Goal: Task Accomplishment & Management: Manage account settings

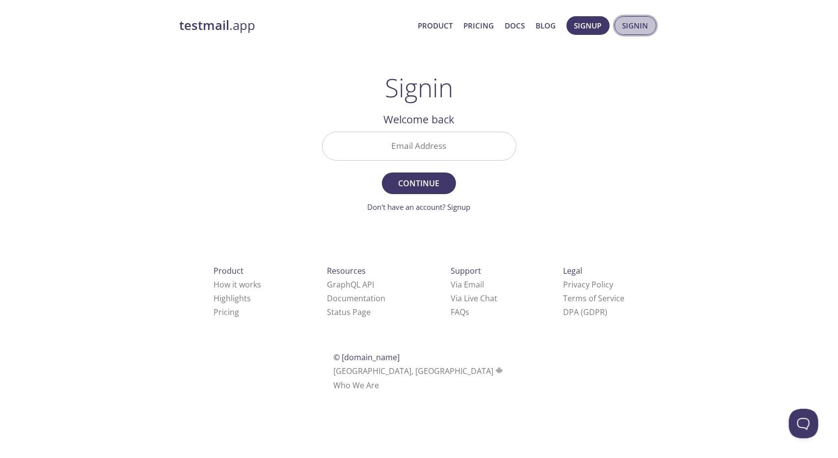
click at [644, 30] on span "Signin" at bounding box center [636, 25] width 26 height 13
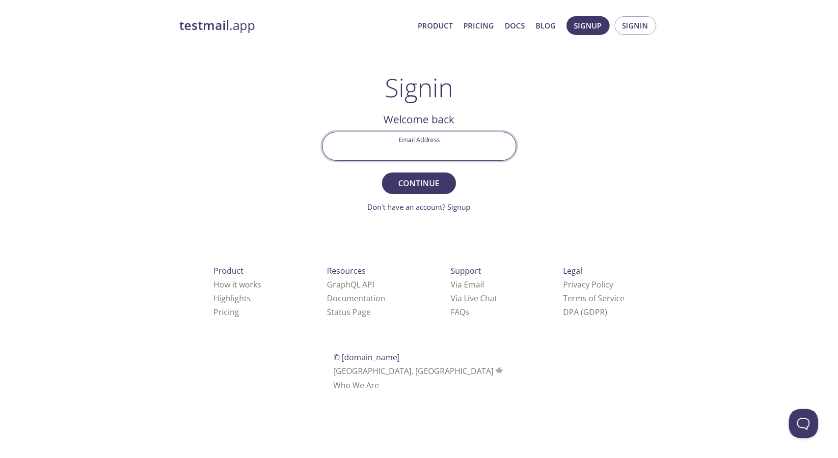
click at [417, 143] on input "Email Address" at bounding box center [420, 146] width 194 height 28
type input "[EMAIL_ADDRESS][DOMAIN_NAME]"
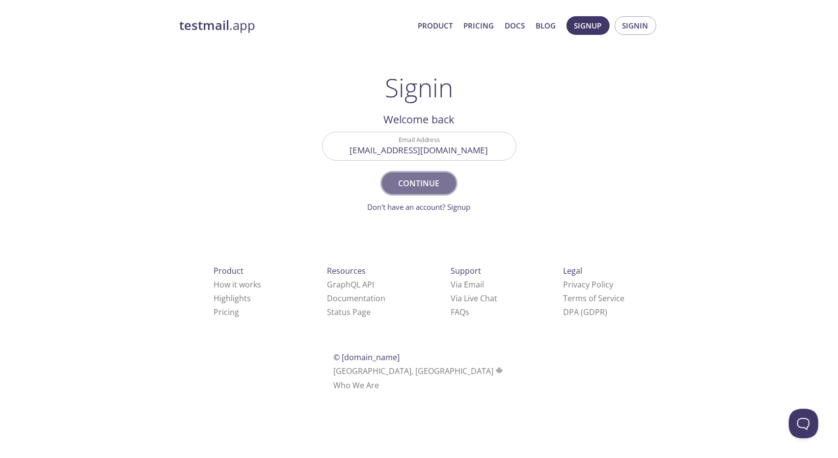
click at [402, 191] on button "Continue" at bounding box center [419, 183] width 74 height 22
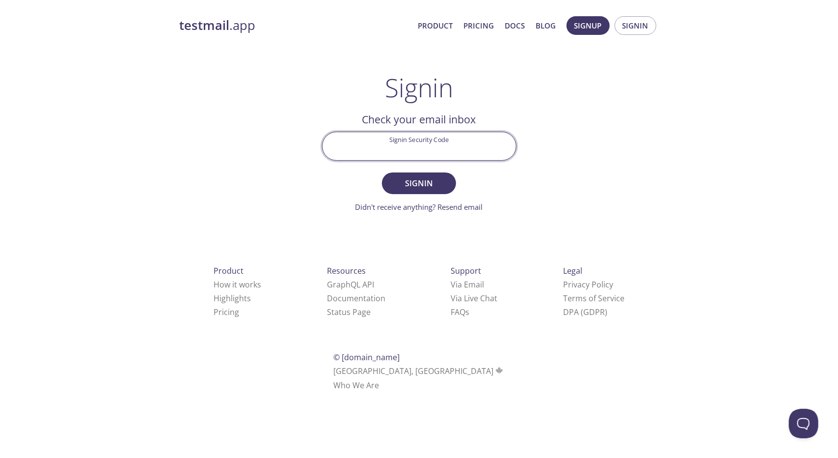
click at [411, 147] on input "Signin Security Code" at bounding box center [420, 146] width 194 height 28
paste input "ZT4AMET"
type input "ZT4AMET"
click at [382, 172] on button "Signin" at bounding box center [419, 183] width 74 height 22
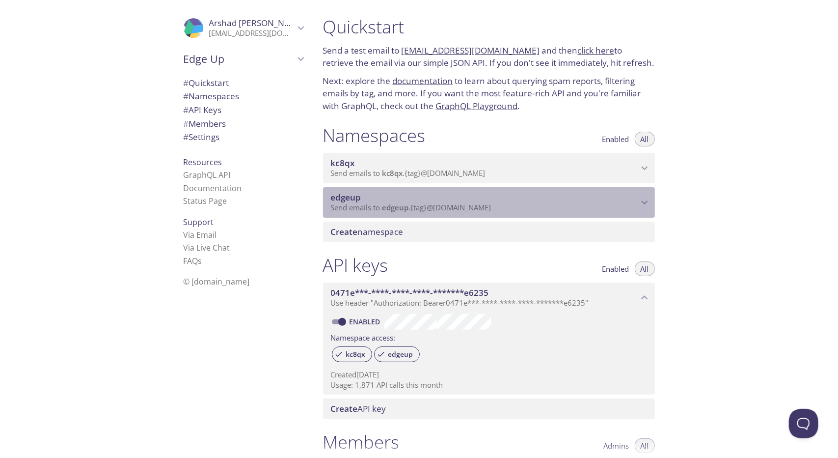
click at [647, 202] on icon "edgeup namespace" at bounding box center [644, 202] width 13 height 13
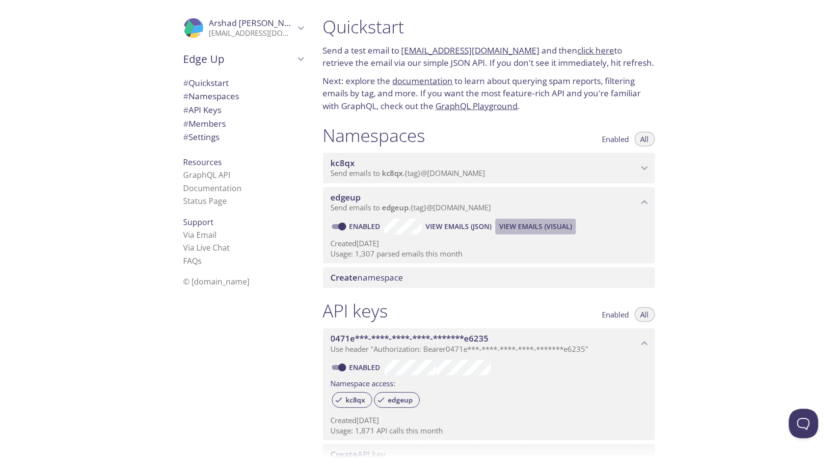
click at [530, 227] on span "View Emails (Visual)" at bounding box center [535, 227] width 73 height 12
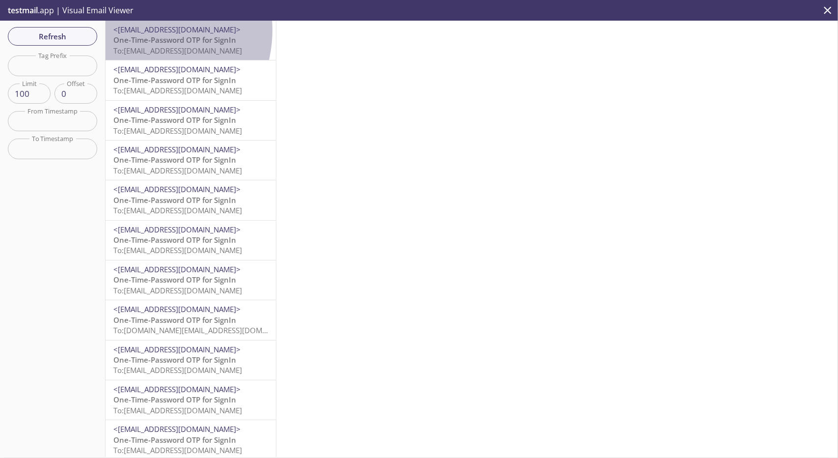
click at [139, 30] on span "<[EMAIL_ADDRESS][DOMAIN_NAME]>" at bounding box center [176, 30] width 127 height 10
